Goal: Task Accomplishment & Management: Complete application form

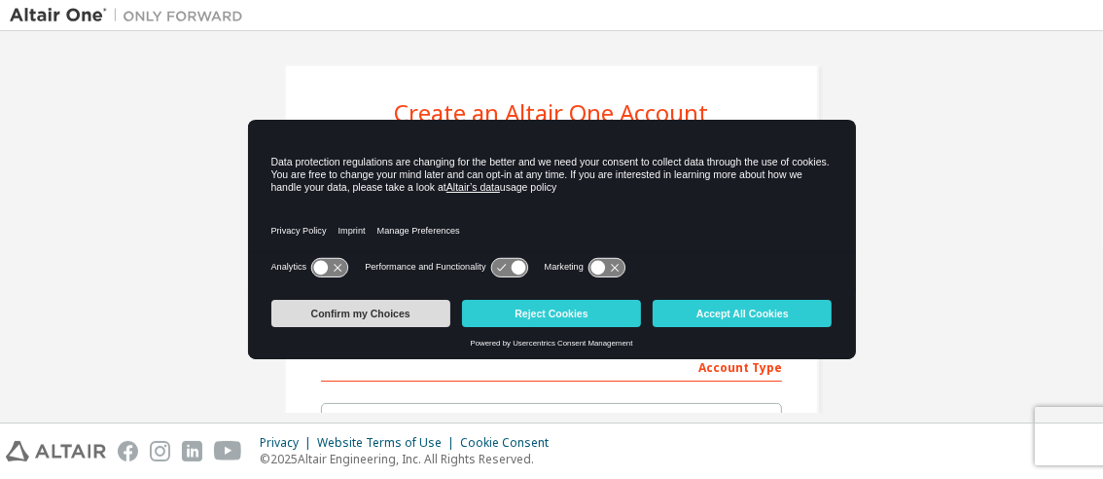
click at [398, 318] on button "Confirm my Choices" at bounding box center [360, 313] width 179 height 27
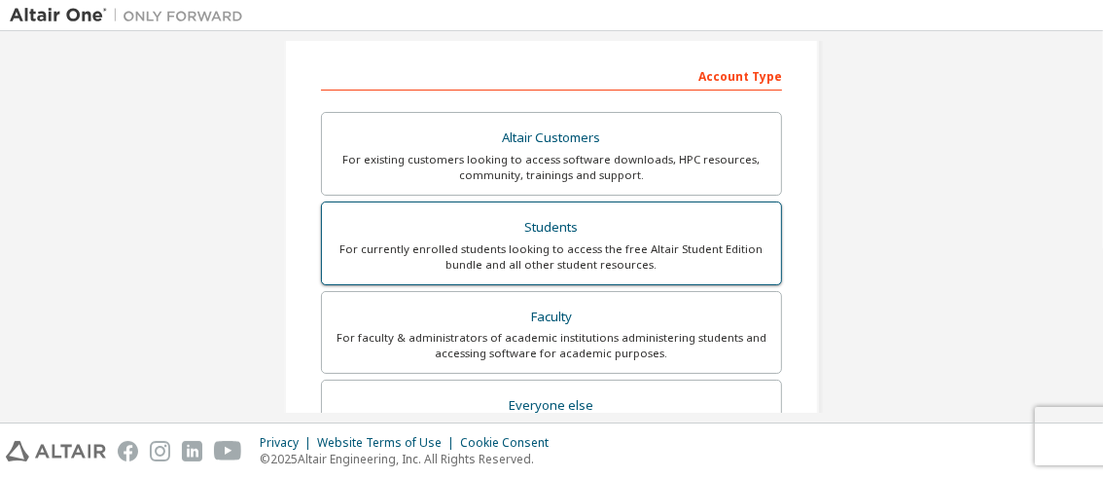
scroll to position [389, 0]
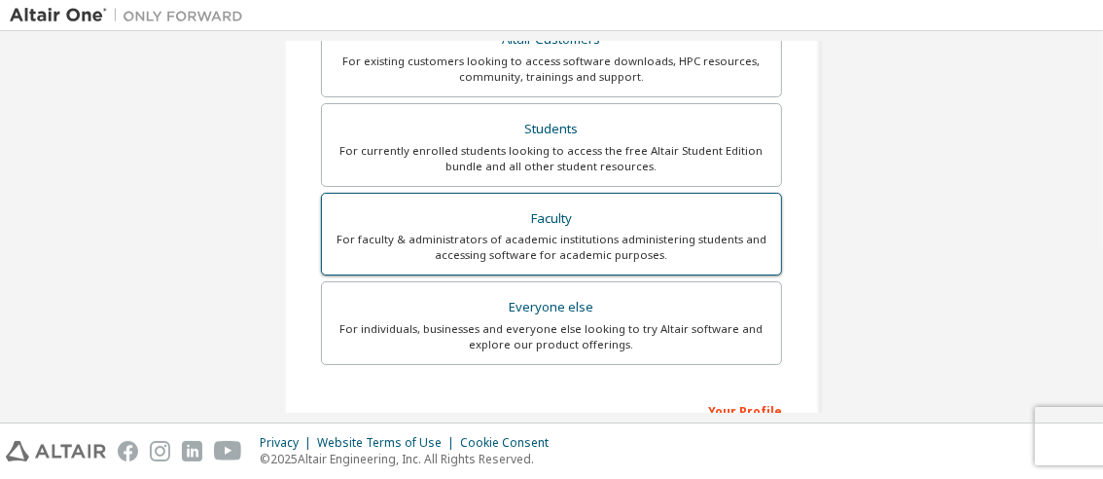
click at [548, 238] on div "For faculty & administrators of academic institutions administering students an…" at bounding box center [552, 246] width 436 height 31
click at [551, 214] on div "Faculty" at bounding box center [552, 218] width 436 height 27
click at [561, 234] on div "For faculty & administrators of academic institutions administering students an…" at bounding box center [552, 247] width 436 height 31
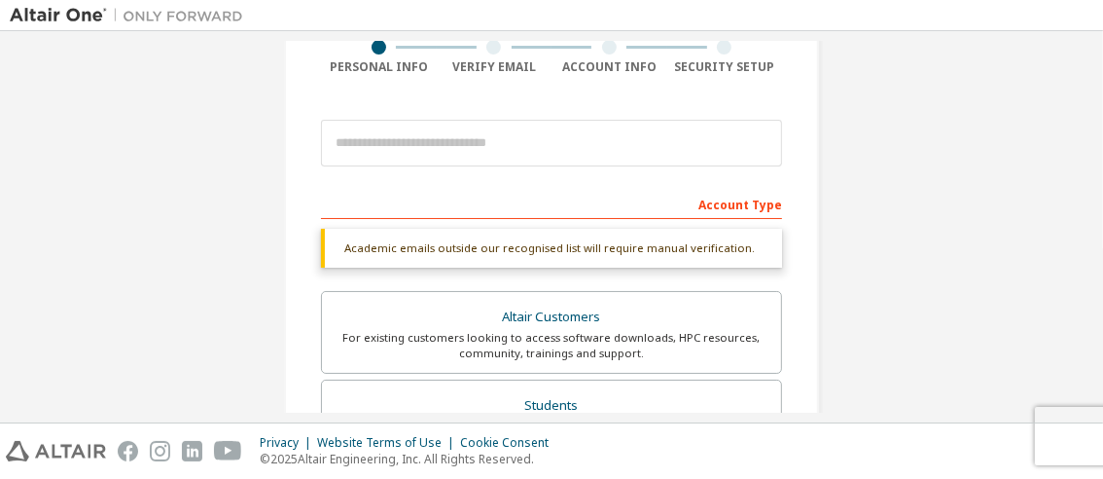
scroll to position [147, 0]
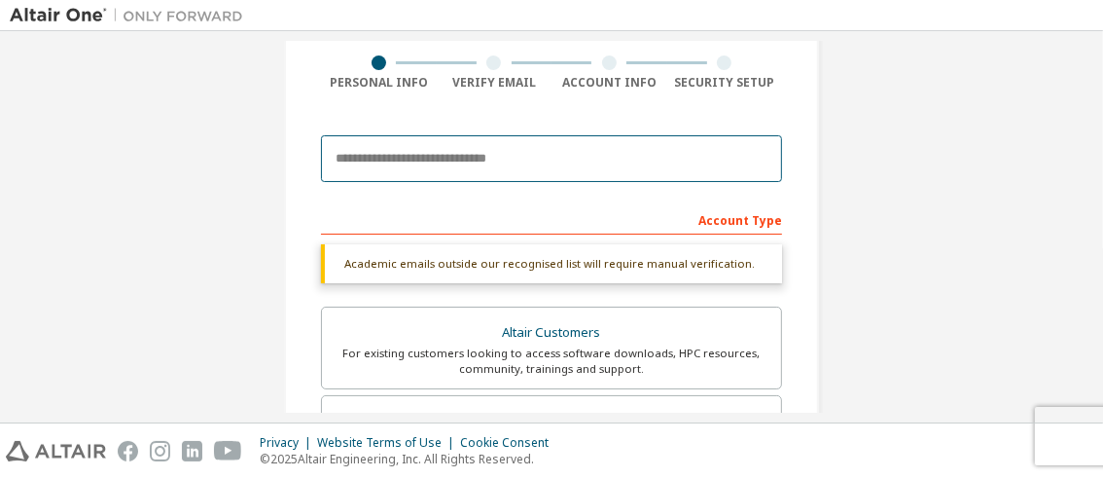
click at [443, 160] on input "email" at bounding box center [551, 158] width 461 height 47
type input "**********"
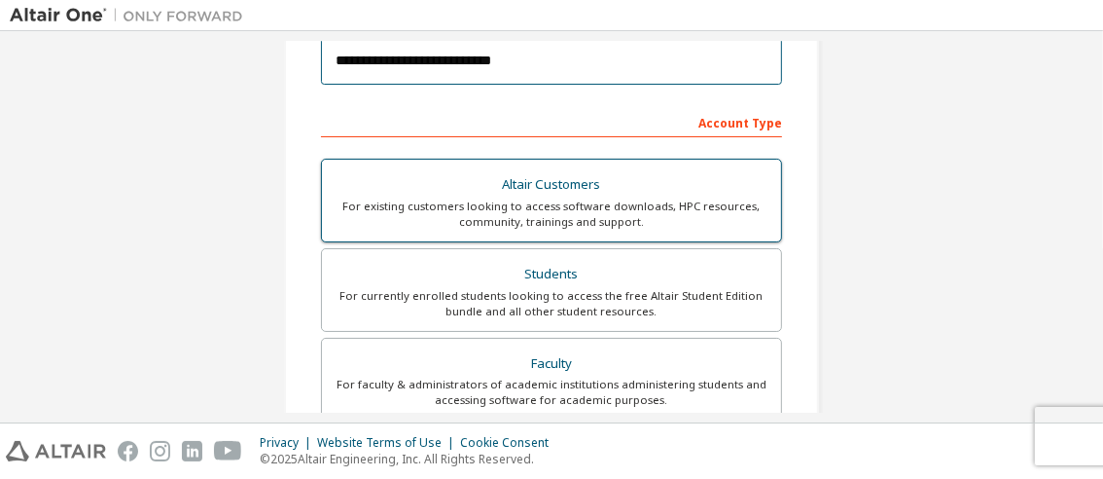
scroll to position [341, 0]
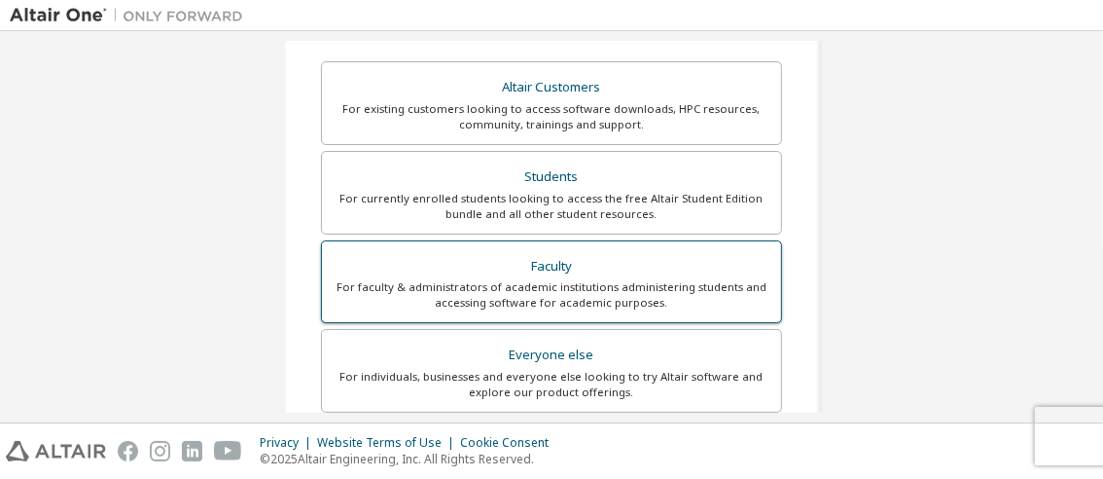
click at [579, 282] on div "For faculty & administrators of academic institutions administering students an…" at bounding box center [552, 294] width 436 height 31
click at [542, 261] on div "Faculty" at bounding box center [552, 266] width 436 height 27
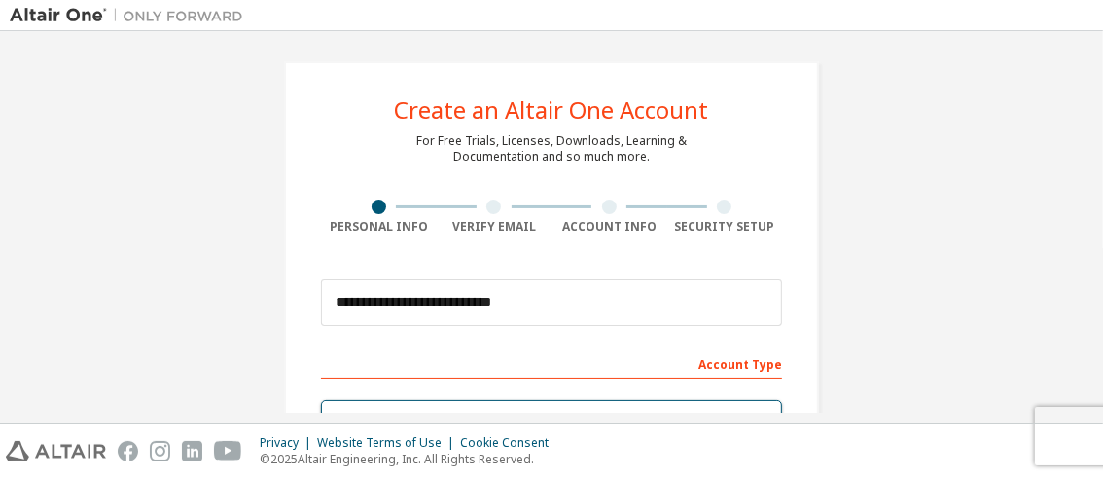
scroll to position [0, 0]
